Goal: Find specific page/section: Locate a particular part of the current website

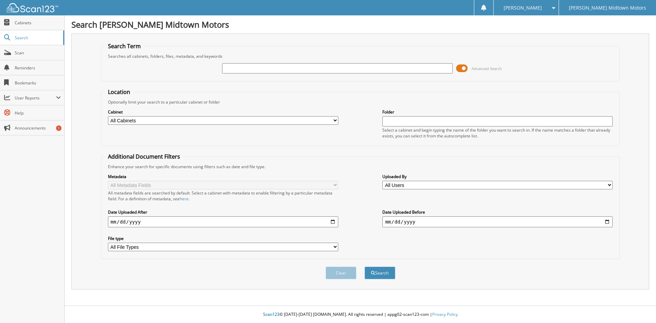
click at [278, 69] on input "text" at bounding box center [337, 68] width 230 height 10
type input "p7688"
click at [365, 267] on button "Search" at bounding box center [380, 273] width 31 height 13
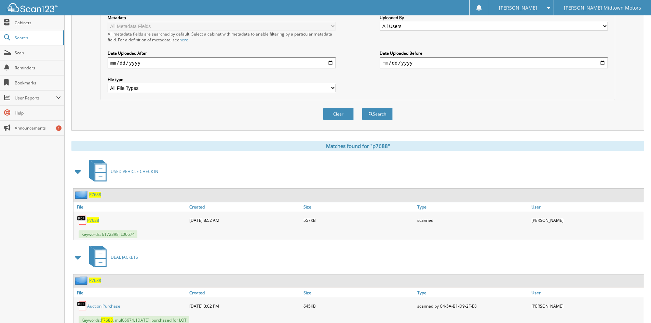
scroll to position [171, 0]
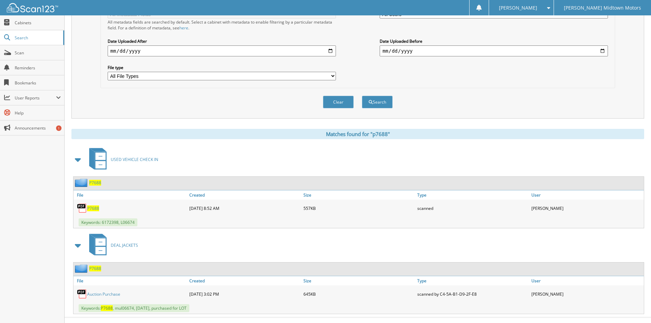
click at [90, 210] on span "P7688" at bounding box center [93, 208] width 12 height 6
